Goal: Task Accomplishment & Management: Manage account settings

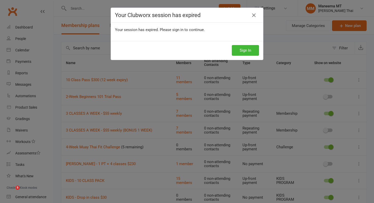
select select "100"
click at [254, 16] on icon at bounding box center [254, 15] width 6 height 6
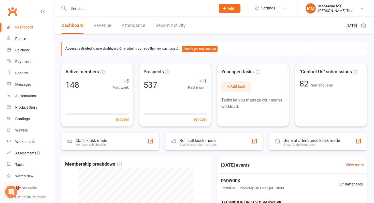
click at [105, 11] on input "text" at bounding box center [139, 8] width 145 height 7
type input "h"
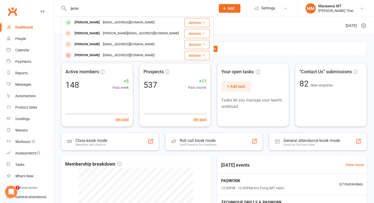
type input "jyron"
click at [101, 24] on div "jyroncalleja1999@gmail.com" at bounding box center [128, 22] width 55 height 7
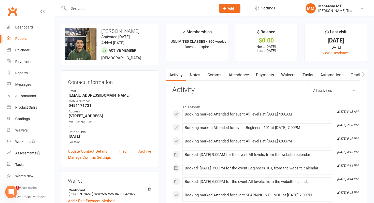
click at [268, 76] on link "Payments" at bounding box center [264, 75] width 25 height 12
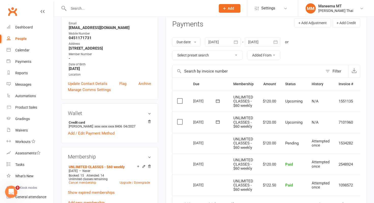
scroll to position [0, 14]
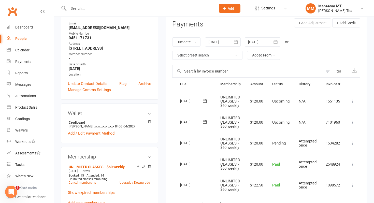
click at [354, 124] on icon at bounding box center [352, 122] width 5 height 5
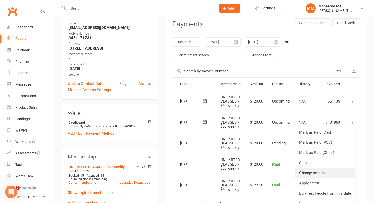
click at [317, 172] on link "Change amount" at bounding box center [325, 173] width 60 height 10
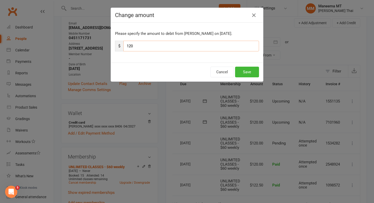
click at [145, 46] on input "120" at bounding box center [191, 46] width 136 height 11
type input "15"
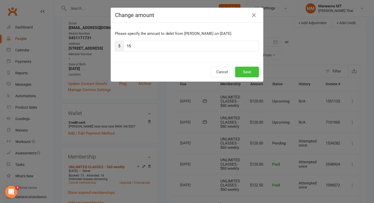
click at [245, 73] on button "Save" at bounding box center [247, 72] width 24 height 11
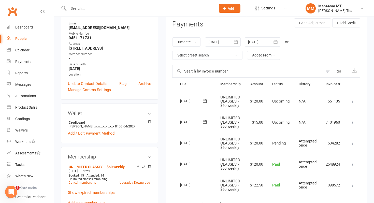
click at [353, 121] on icon at bounding box center [352, 122] width 5 height 5
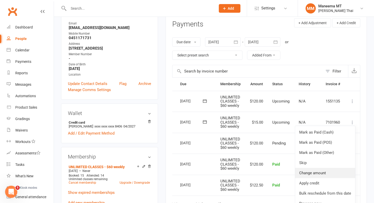
click at [323, 171] on link "Change amount" at bounding box center [325, 173] width 60 height 10
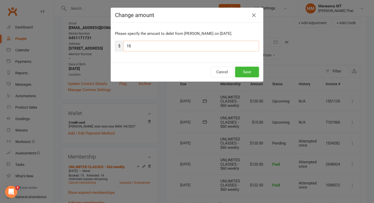
click at [178, 46] on input "15" at bounding box center [191, 46] width 136 height 11
type input "10"
click at [242, 70] on button "Save" at bounding box center [247, 72] width 24 height 11
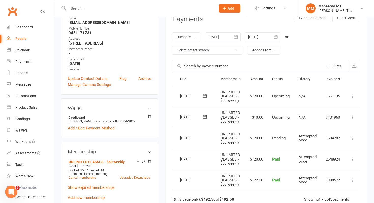
scroll to position [74, 0]
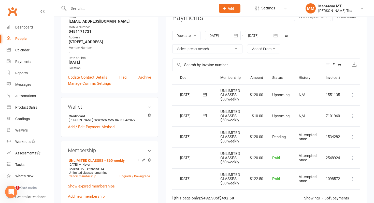
click at [203, 114] on icon at bounding box center [204, 115] width 5 height 5
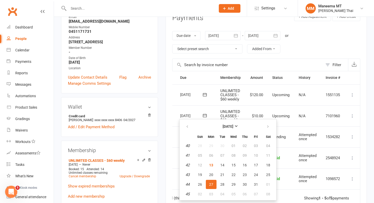
click at [197, 85] on td "10 Nov 2025" at bounding box center [195, 94] width 40 height 21
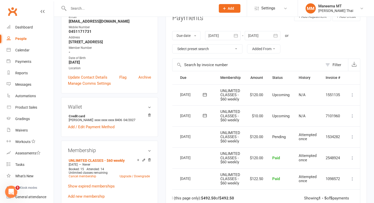
click at [202, 113] on icon at bounding box center [204, 115] width 5 height 5
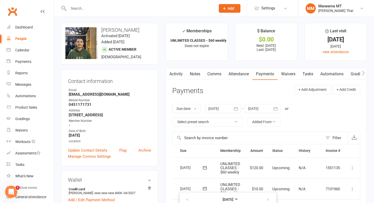
scroll to position [0, 0]
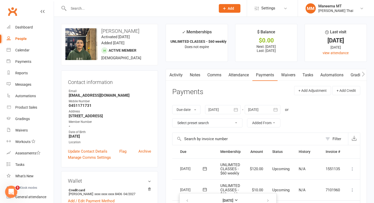
click at [197, 76] on link "Notes" at bounding box center [195, 75] width 18 height 12
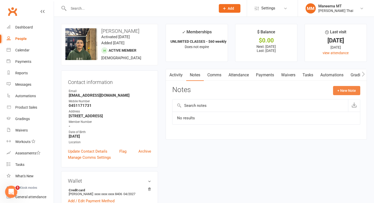
click at [340, 94] on button "+ New Note" at bounding box center [346, 90] width 27 height 9
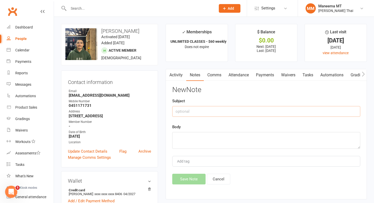
click at [263, 110] on input "text" at bounding box center [266, 111] width 188 height 11
type input "membership freeze"
click at [252, 141] on textarea at bounding box center [266, 140] width 188 height 17
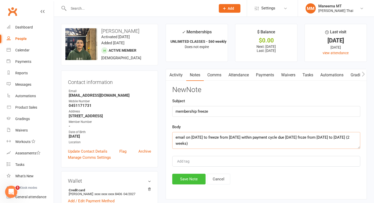
type textarea "email on 12 oct to freeze from 20 oct. within payment cycle due 13 oct. froze f…"
click at [184, 179] on button "Save Note" at bounding box center [188, 179] width 33 height 11
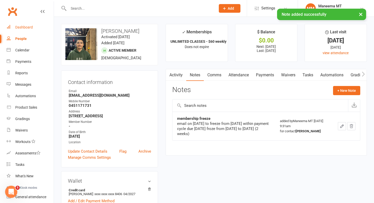
click at [32, 28] on div "Dashboard" at bounding box center [24, 27] width 18 height 4
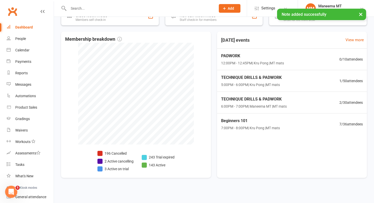
scroll to position [126, 0]
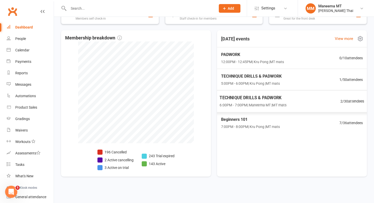
click at [242, 100] on span "TECHNIQUE DRILLS & PADWORK" at bounding box center [252, 98] width 67 height 7
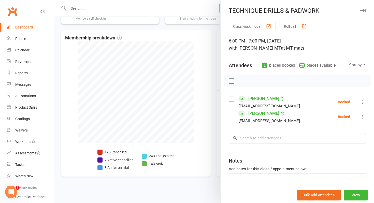
click at [216, 102] on div at bounding box center [214, 101] width 320 height 203
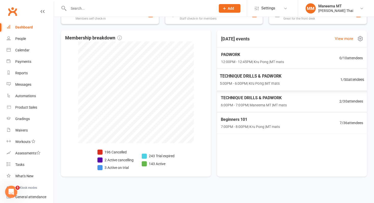
click at [282, 117] on div "Beginners 101 7:00PM - 8:00PM | Kru Pong | MT mats 7 / 36 attendees" at bounding box center [292, 122] width 154 height 21
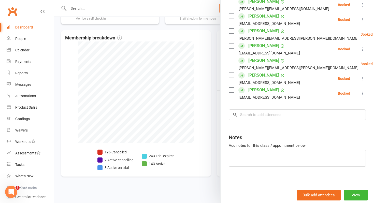
scroll to position [98, 0]
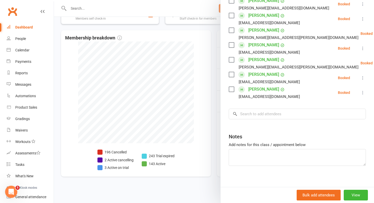
click at [210, 119] on div at bounding box center [214, 101] width 320 height 203
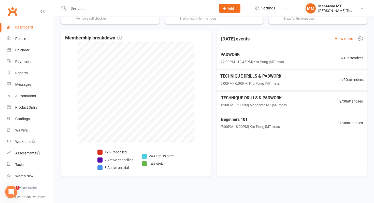
click at [263, 79] on span "TECHNIQUE DRILLS & PADWORK" at bounding box center [250, 76] width 61 height 7
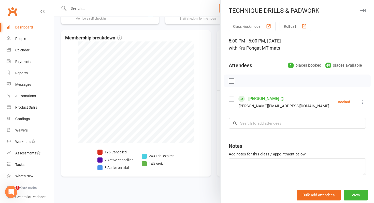
click at [177, 10] on div at bounding box center [214, 101] width 320 height 203
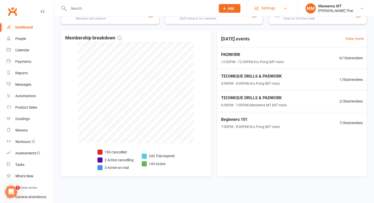
click at [268, 7] on span "Settings" at bounding box center [268, 8] width 14 height 11
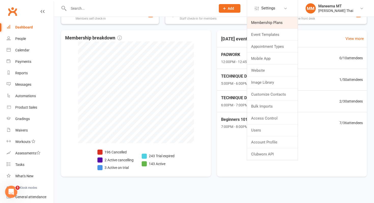
click at [267, 21] on link "Membership Plans" at bounding box center [272, 23] width 51 height 12
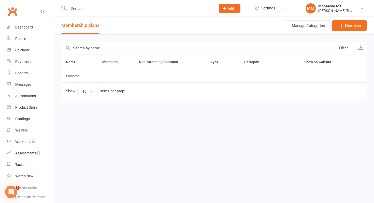
select select "100"
click at [23, 127] on link "Waivers" at bounding box center [30, 130] width 47 height 11
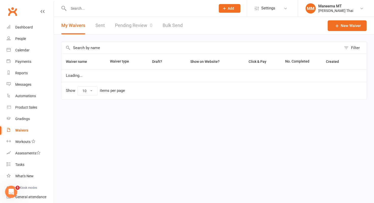
select select "25"
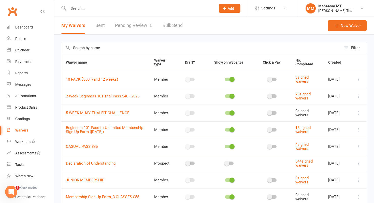
click at [357, 115] on icon at bounding box center [358, 112] width 5 height 5
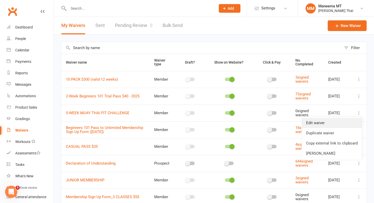
click at [347, 121] on link "Edit waiver" at bounding box center [332, 123] width 60 height 10
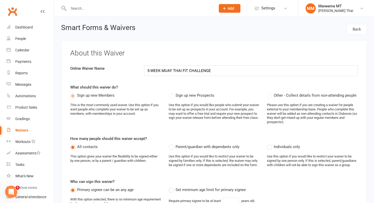
click at [149, 71] on input "5-WEEK MUAY THAI FIT CHALLENGE" at bounding box center [251, 70] width 214 height 11
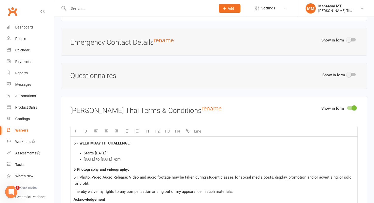
scroll to position [584, 0]
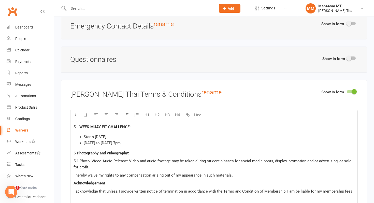
type input "4-WEEK MUAY THAI FIT CHALLENGE"
click at [76, 129] on span "5 - WEEK MUAY FIT CHALLENGE:" at bounding box center [102, 127] width 57 height 5
drag, startPoint x: 128, startPoint y: 148, endPoint x: 84, endPoint y: 147, distance: 44.3
click at [84, 146] on li "Monday to Thursday 7pm" at bounding box center [219, 143] width 271 height 6
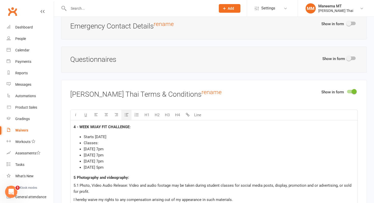
click at [75, 179] on span "5 Photography and videography:" at bounding box center [101, 177] width 55 height 5
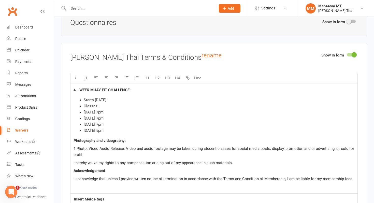
scroll to position [627, 0]
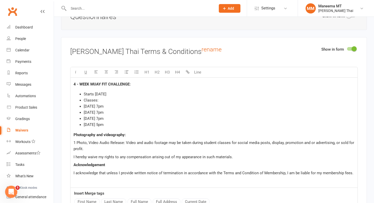
click at [76, 146] on span "1 Photo, Video Audio Release: Video and audio footage may be taken during stude…" at bounding box center [215, 145] width 282 height 11
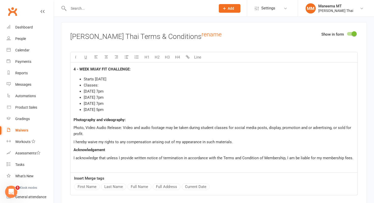
scroll to position [646, 0]
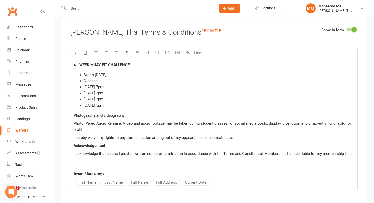
click at [112, 108] on li "Friday 5pm" at bounding box center [219, 105] width 271 height 6
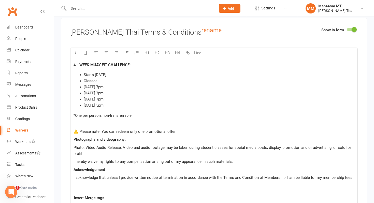
click at [93, 125] on p "﻿" at bounding box center [214, 123] width 281 height 6
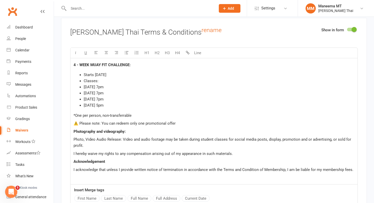
click at [73, 119] on div "4 - WEEK MUAY FIT CHALLENGE: Starts Monday 27 October 205 Classes: Monday 7pm W…" at bounding box center [213, 121] width 287 height 126
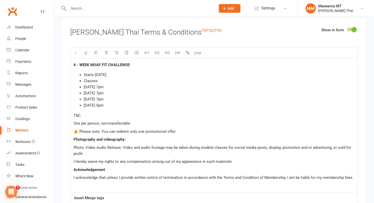
click at [79, 134] on span "⚠️ Please note: You can redeem only one promotional offer" at bounding box center [125, 131] width 102 height 5
drag, startPoint x: 100, startPoint y: 135, endPoint x: 70, endPoint y: 135, distance: 29.8
click at [70, 135] on div "4 - WEEK MUAY FIT CHALLENGE: Starts Monday 27 October 205 Classes: Monday 7pm W…" at bounding box center [213, 125] width 287 height 134
click at [162, 133] on p "You can redeem only one promotional offer" at bounding box center [214, 131] width 281 height 6
click at [108, 134] on span "You can redeem only one promotional offer" at bounding box center [111, 131] width 74 height 5
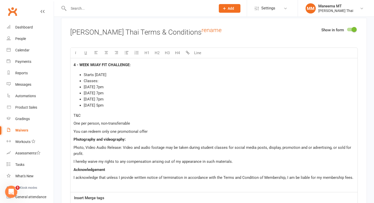
click at [116, 134] on span "You can redeem only one promotional offer" at bounding box center [111, 131] width 74 height 5
click at [165, 133] on p "You can redeem only one promotional offer" at bounding box center [214, 131] width 281 height 6
click at [117, 134] on span "promotional offer" at bounding box center [130, 131] width 30 height 5
click at [151, 135] on p "You can redeem only one promotional offer" at bounding box center [214, 131] width 281 height 6
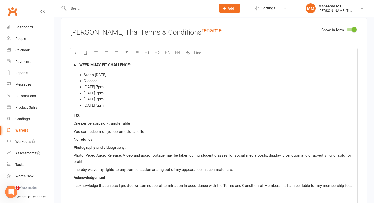
click at [74, 126] on span "One per person, non-transferrable" at bounding box center [102, 123] width 56 height 5
click at [84, 77] on span "Starts Monday 27 October 205" at bounding box center [95, 74] width 23 height 5
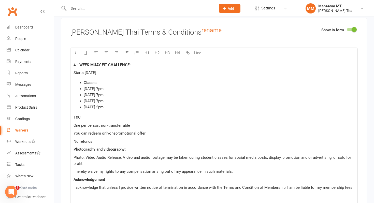
click at [83, 87] on ul "Classes: Monday 7pm Wednesday 7pm Thursday 7pm Friday 5pm" at bounding box center [214, 95] width 281 height 31
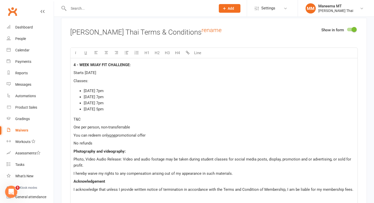
click at [87, 83] on span "Classes:" at bounding box center [81, 81] width 15 height 5
drag, startPoint x: 83, startPoint y: 124, endPoint x: 71, endPoint y: 124, distance: 12.2
click at [71, 124] on div "4 - WEEK MUAY FIT CHALLENGE: Starts Monday 27 October 205 Classes included: Mon…" at bounding box center [213, 131] width 287 height 146
click at [87, 122] on p "T&C" at bounding box center [214, 119] width 281 height 6
click at [151, 138] on p "You can redeem only one promotional offer" at bounding box center [214, 135] width 281 height 6
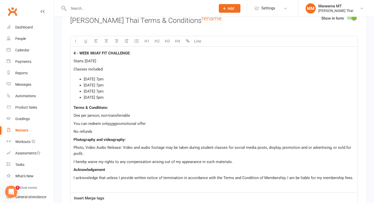
scroll to position [658, 0]
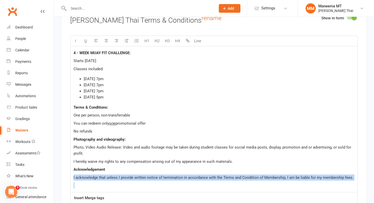
drag, startPoint x: 87, startPoint y: 187, endPoint x: 66, endPoint y: 176, distance: 23.8
click at [66, 176] on div "Show in form Maneema Muay Thai Terms & Conditions rename U H1 H2 H3 H4 Line 4 -…" at bounding box center [214, 118] width 306 height 225
click at [107, 180] on span "I acknowledge that unless I provide written notice of termination in accordance…" at bounding box center [214, 177] width 280 height 5
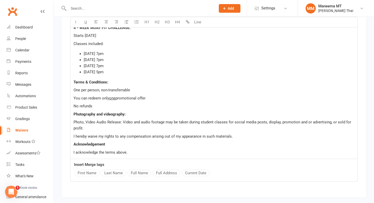
scroll to position [683, 0]
click at [130, 39] on p "Starts Monday 27 October 205" at bounding box center [214, 36] width 281 height 6
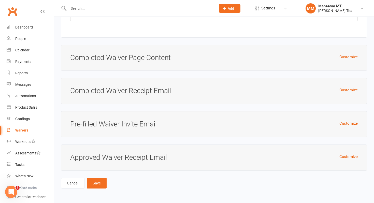
scroll to position [1772, 0]
click at [98, 181] on button "Save" at bounding box center [97, 183] width 20 height 11
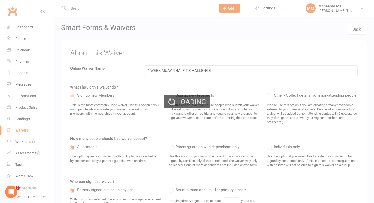
select select "25"
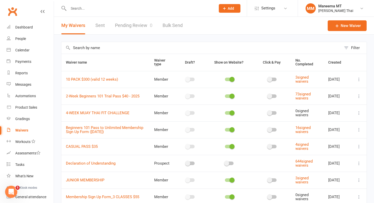
click at [360, 112] on icon at bounding box center [358, 112] width 5 height 5
